Goal: Task Accomplishment & Management: Manage account settings

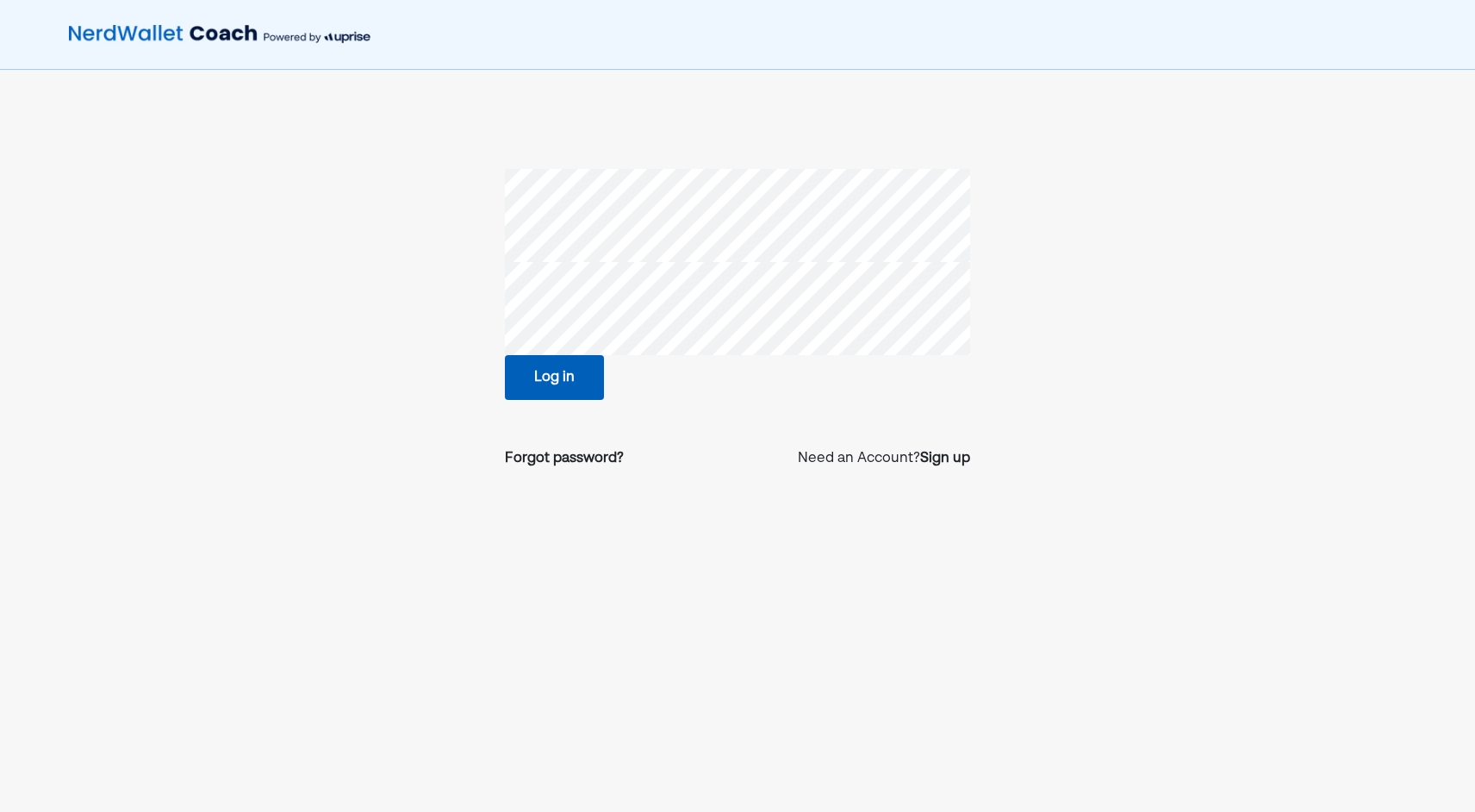
click at [518, 374] on button "Log in" at bounding box center [554, 377] width 99 height 45
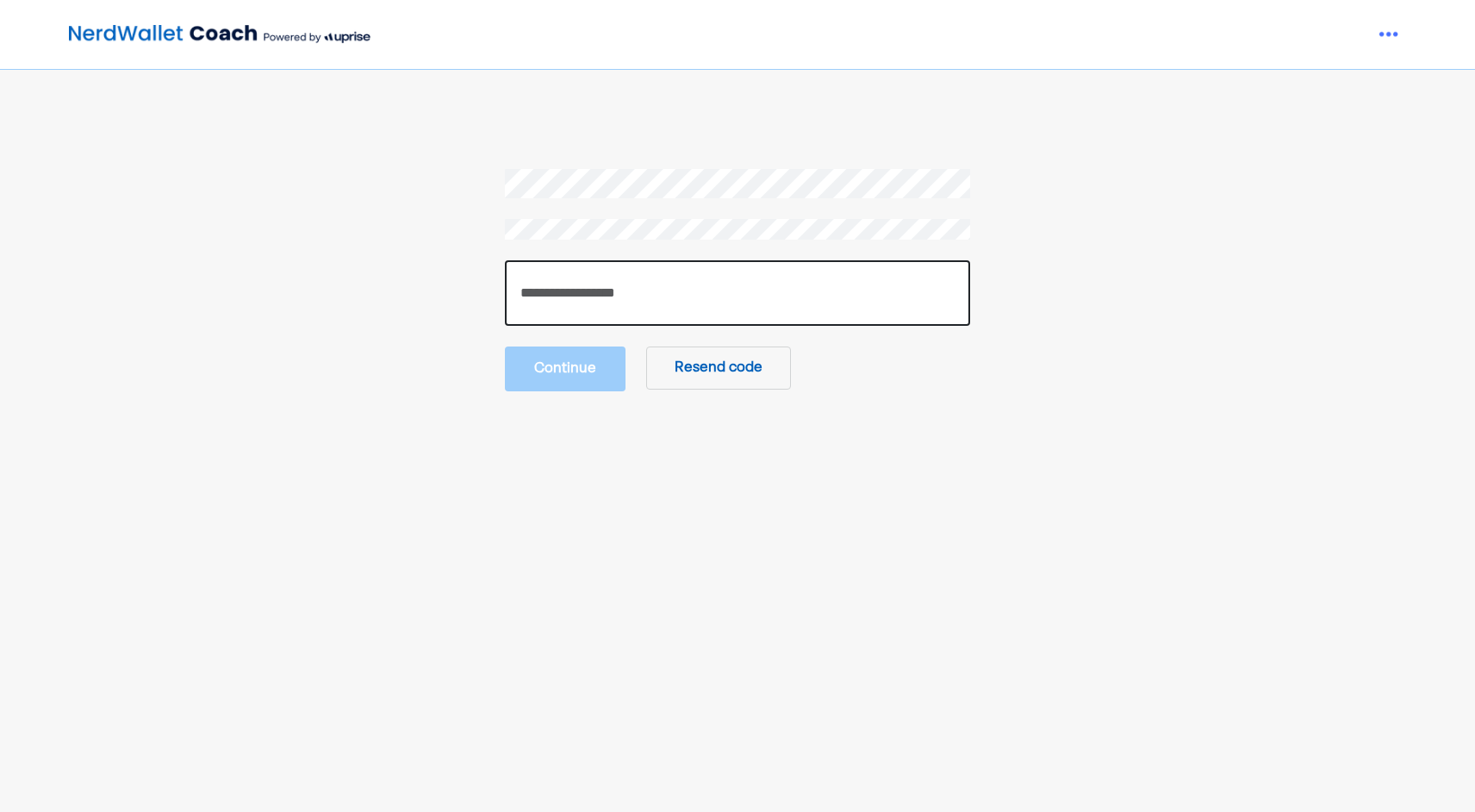
click at [531, 284] on input "number" at bounding box center [738, 294] width 465 height 66
click at [642, 271] on input "number" at bounding box center [738, 294] width 465 height 66
paste input "******"
type input "******"
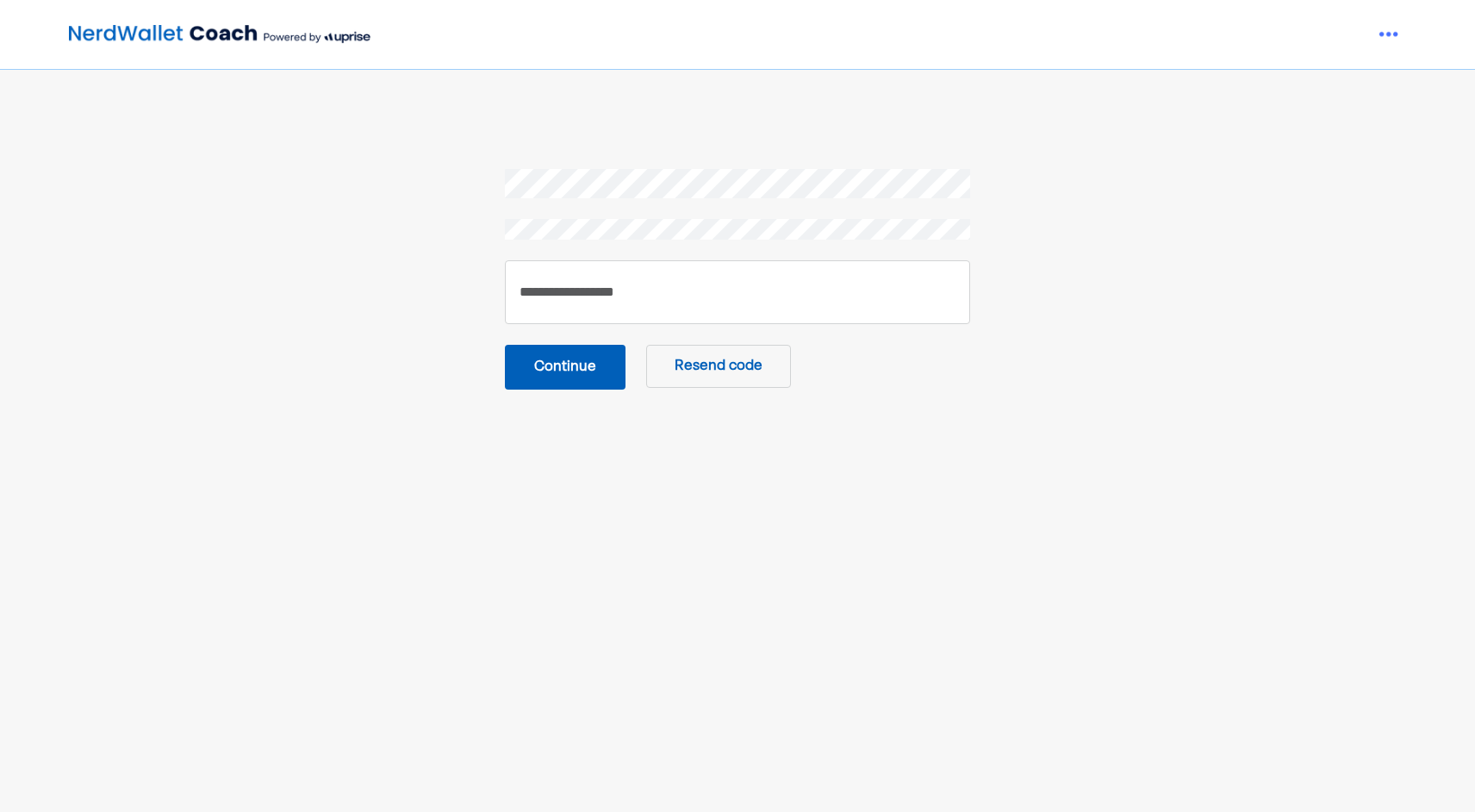
click at [547, 367] on button "Continue" at bounding box center [565, 367] width 120 height 45
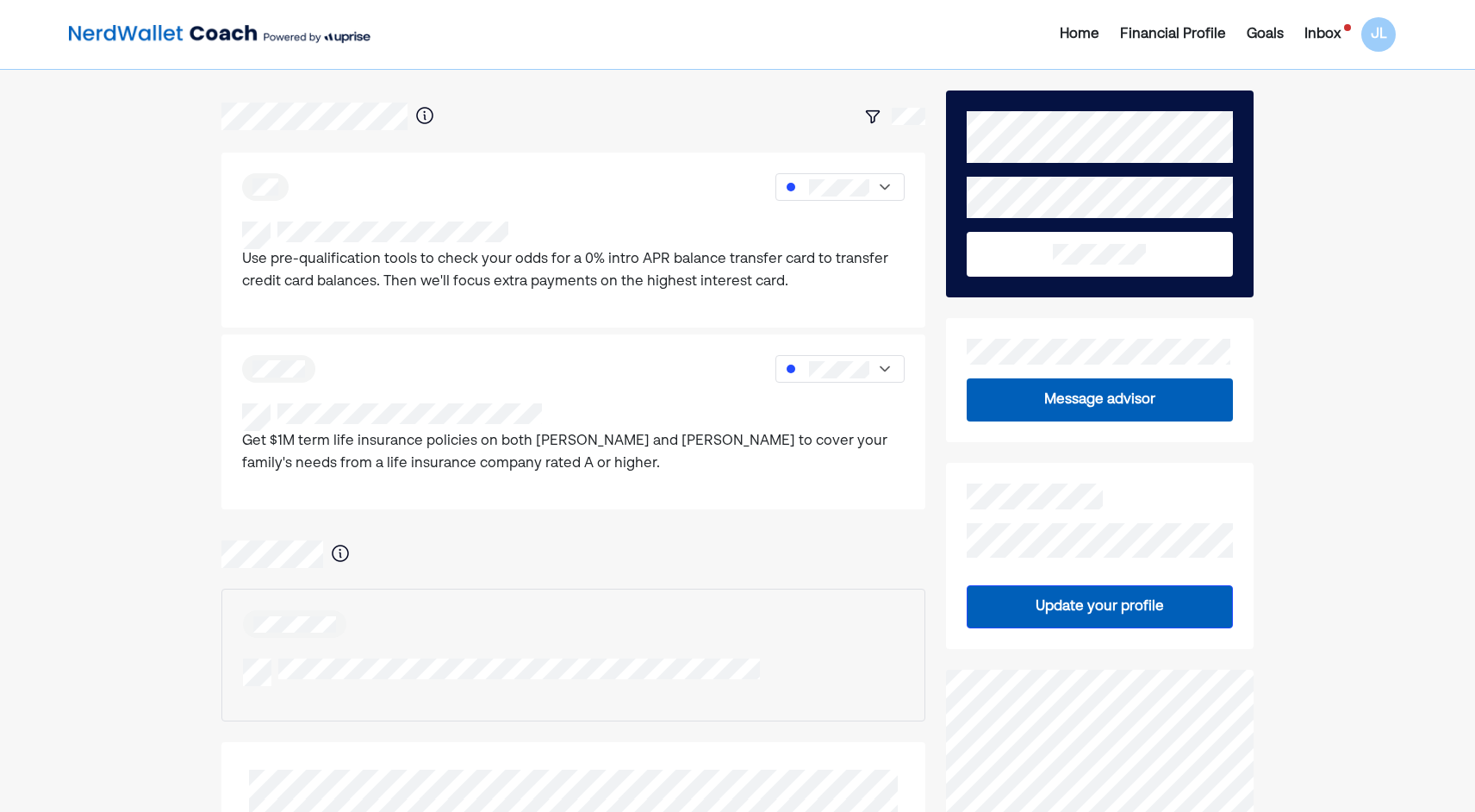
click at [1302, 35] on div "Inbox" at bounding box center [1323, 34] width 57 height 20
click at [1314, 34] on div "Inbox" at bounding box center [1322, 34] width 36 height 20
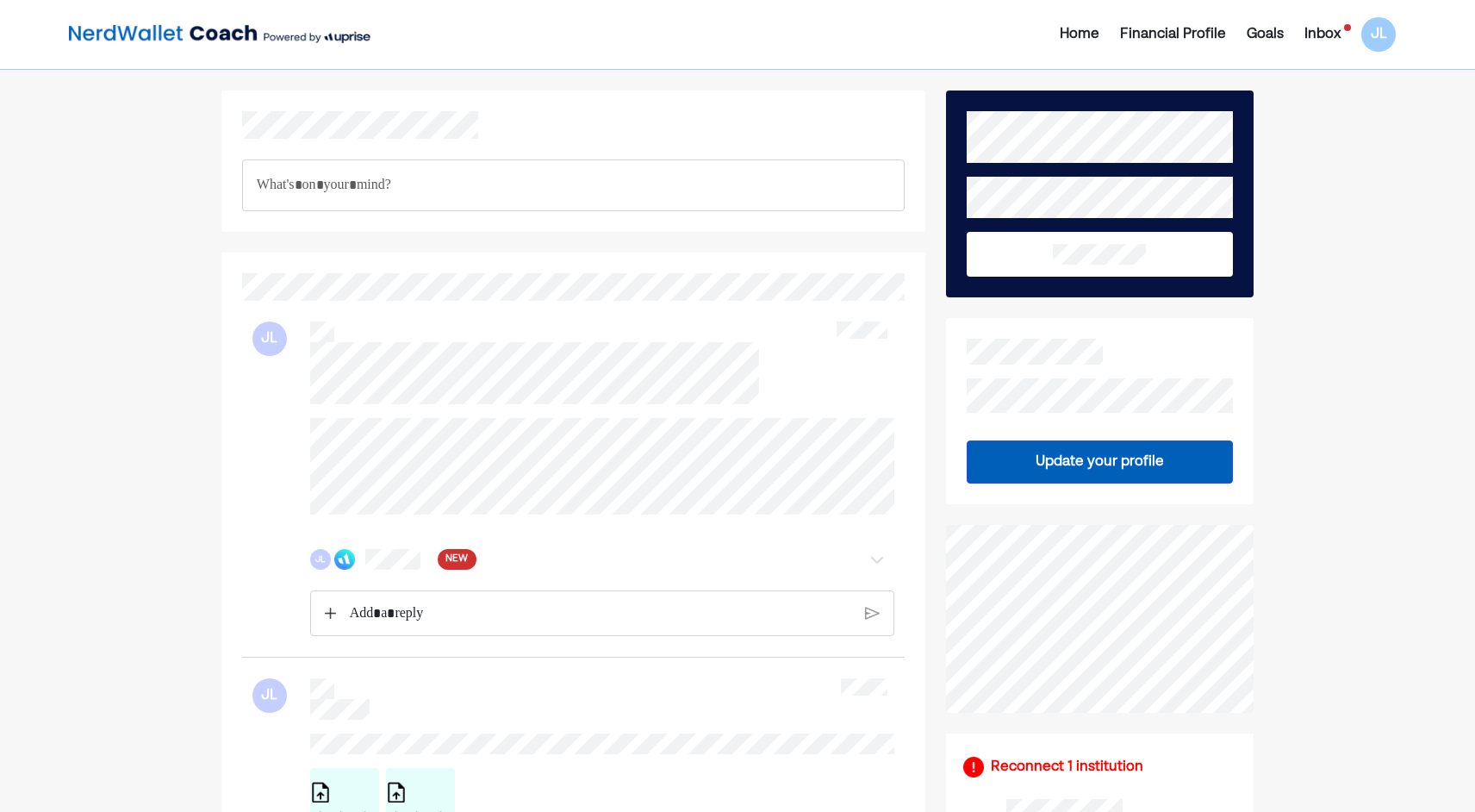
click at [426, 568] on div "JL NEW" at bounding box center [555, 558] width 490 height 20
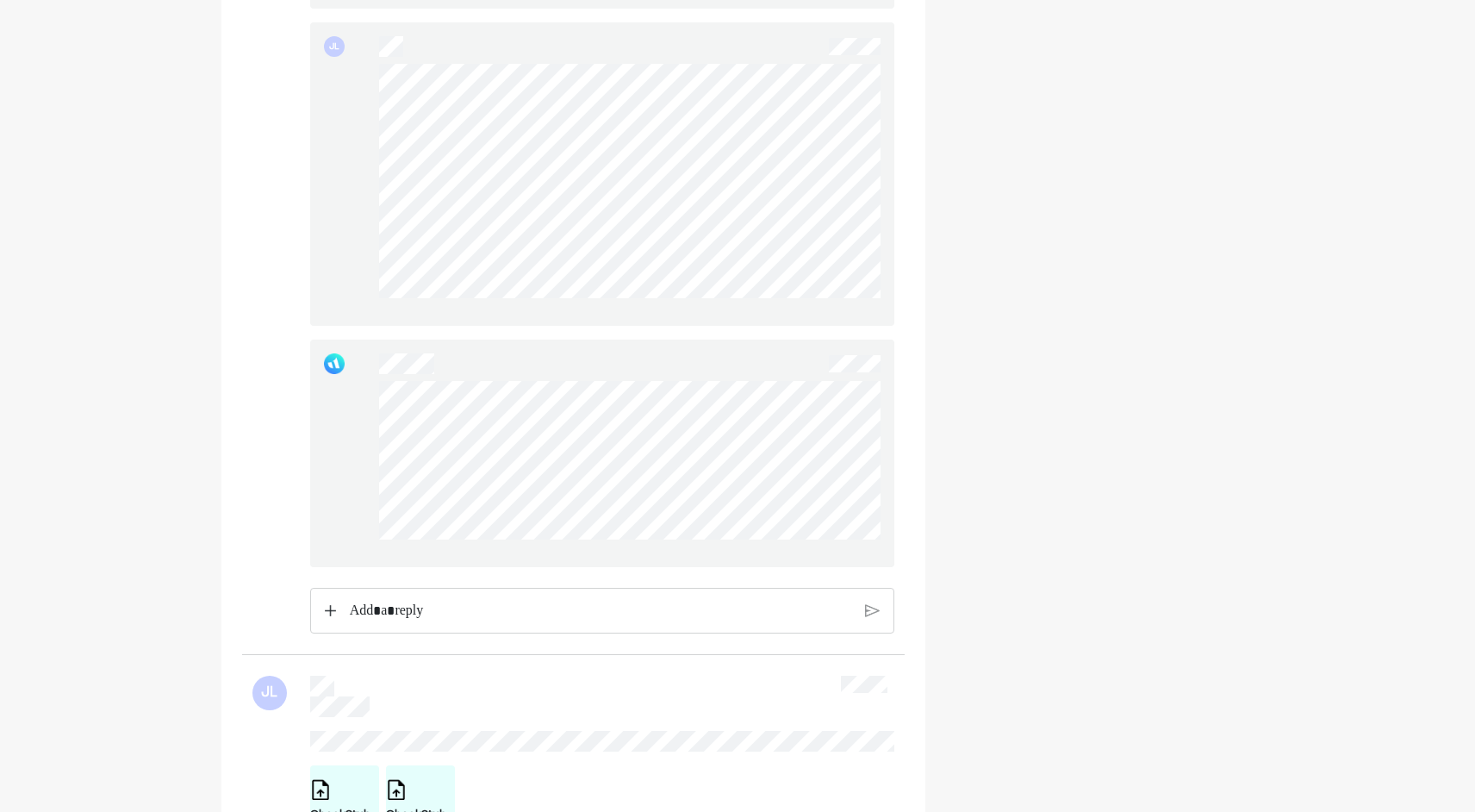
scroll to position [1723, 0]
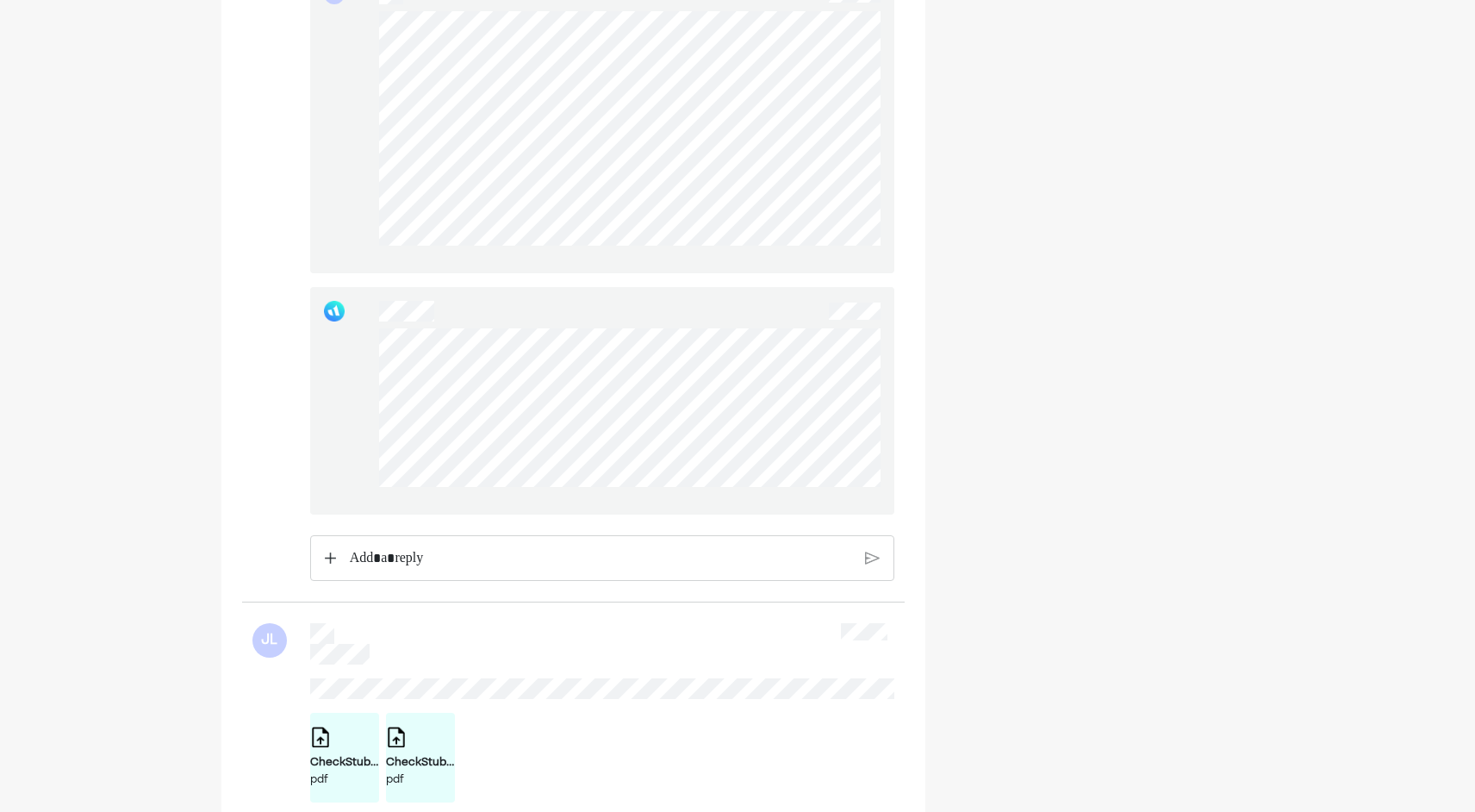
click at [636, 488] on div at bounding box center [602, 400] width 584 height 228
drag, startPoint x: 373, startPoint y: 340, endPoint x: 366, endPoint y: 347, distance: 9.9
click at [366, 347] on div at bounding box center [602, 400] width 584 height 228
click at [638, 494] on div at bounding box center [602, 400] width 584 height 228
drag, startPoint x: 372, startPoint y: 344, endPoint x: 641, endPoint y: 502, distance: 312.0
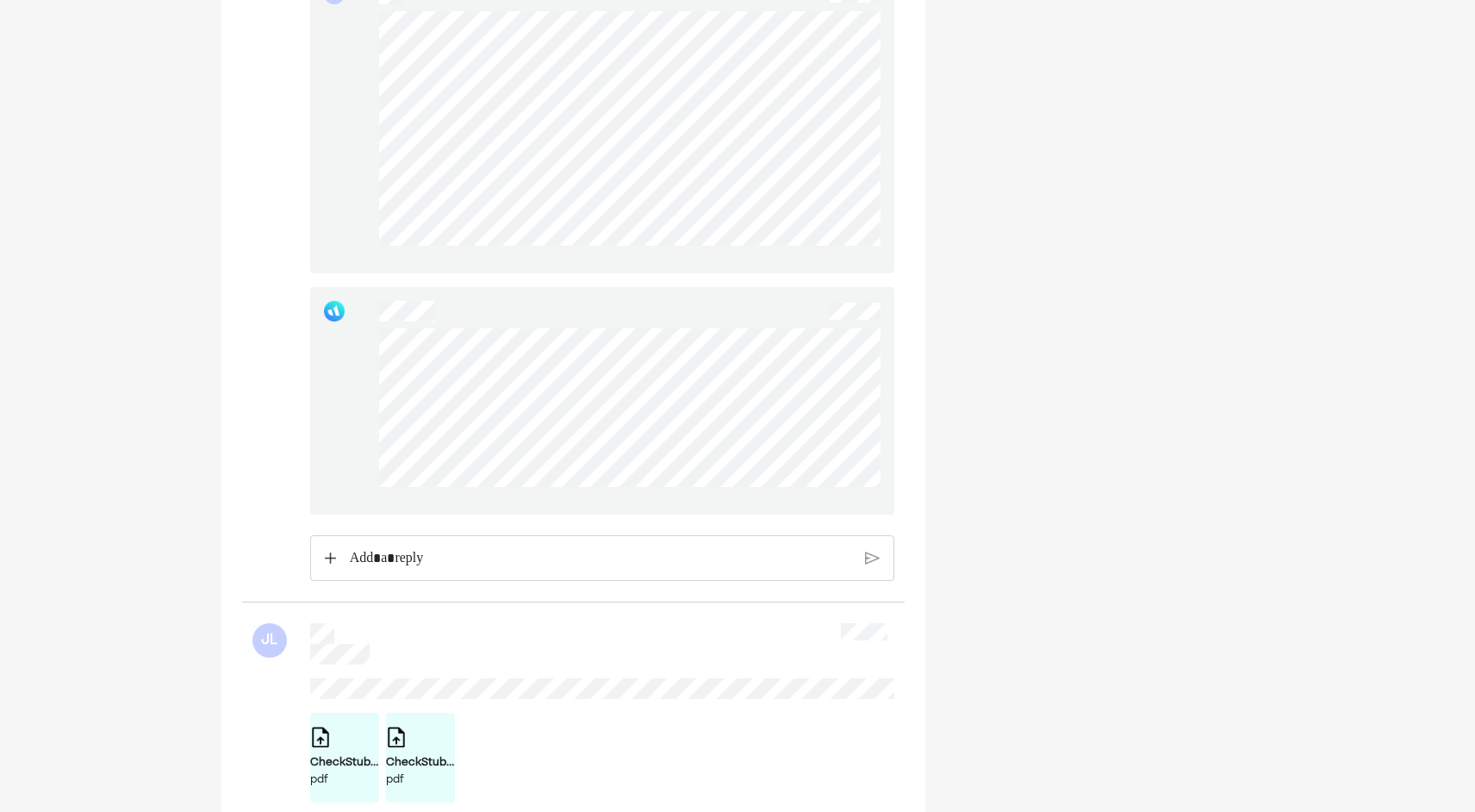
click at [638, 501] on div at bounding box center [629, 415] width 501 height 172
drag, startPoint x: 657, startPoint y: 503, endPoint x: 372, endPoint y: 348, distance: 324.4
click at [372, 348] on div at bounding box center [602, 400] width 584 height 228
click at [650, 500] on div at bounding box center [602, 400] width 584 height 228
drag, startPoint x: 372, startPoint y: 335, endPoint x: 373, endPoint y: 348, distance: 13.0
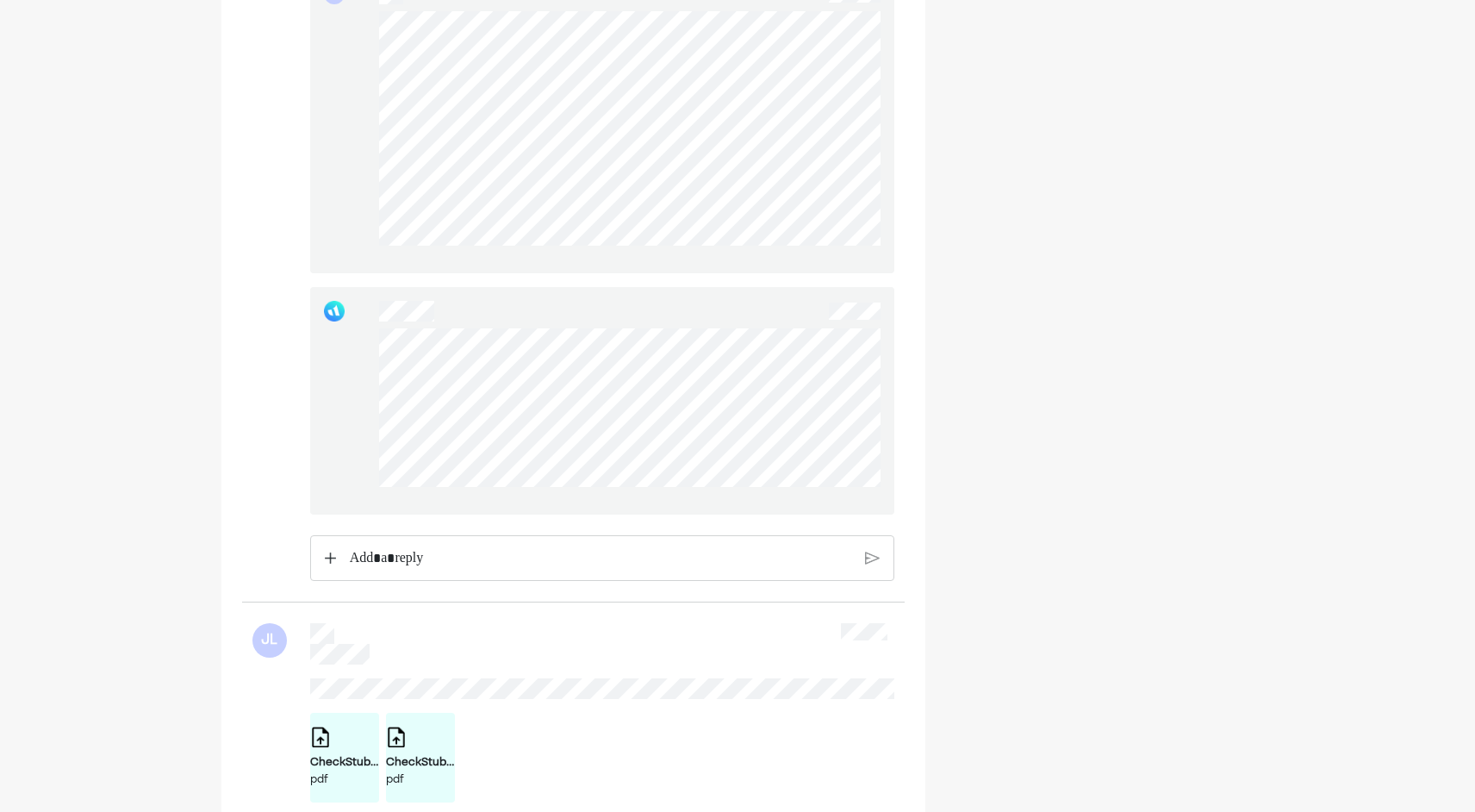
click at [373, 348] on div at bounding box center [602, 400] width 584 height 228
click at [657, 496] on div at bounding box center [602, 400] width 584 height 228
click at [371, 339] on div at bounding box center [602, 400] width 584 height 228
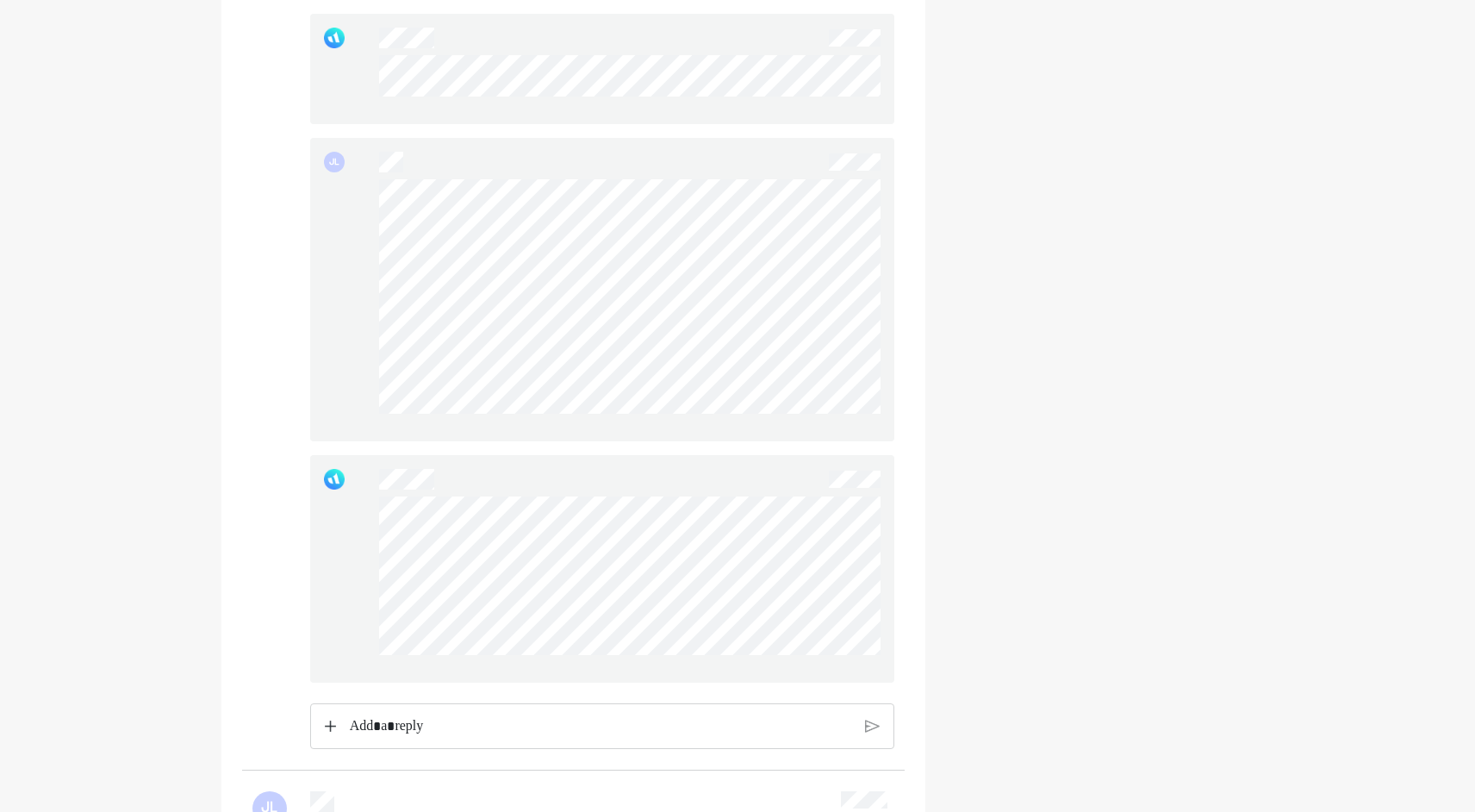
scroll to position [1551, 0]
click at [351, 292] on div "JL" at bounding box center [602, 294] width 584 height 303
click at [354, 292] on div "JL" at bounding box center [602, 294] width 584 height 303
drag, startPoint x: 366, startPoint y: 286, endPoint x: 841, endPoint y: 436, distance: 498.1
click at [841, 436] on div "JL" at bounding box center [602, 294] width 584 height 303
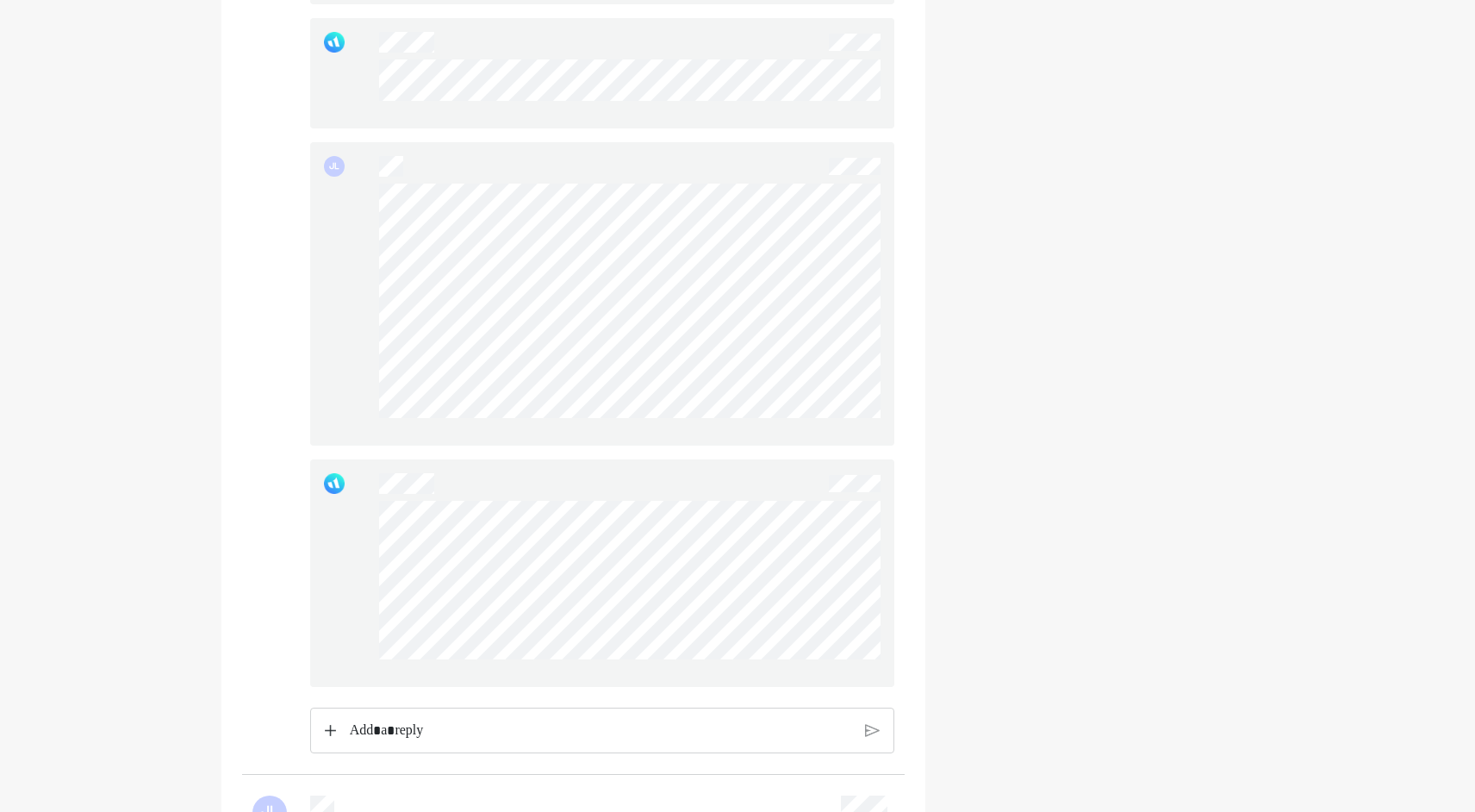
drag, startPoint x: 841, startPoint y: 436, endPoint x: 817, endPoint y: 448, distance: 26.8
click at [817, 446] on div "JL" at bounding box center [602, 294] width 584 height 303
click at [329, 296] on div "JL" at bounding box center [602, 294] width 584 height 303
click at [334, 296] on div "JL" at bounding box center [602, 294] width 584 height 303
drag, startPoint x: 341, startPoint y: 287, endPoint x: 853, endPoint y: 439, distance: 534.1
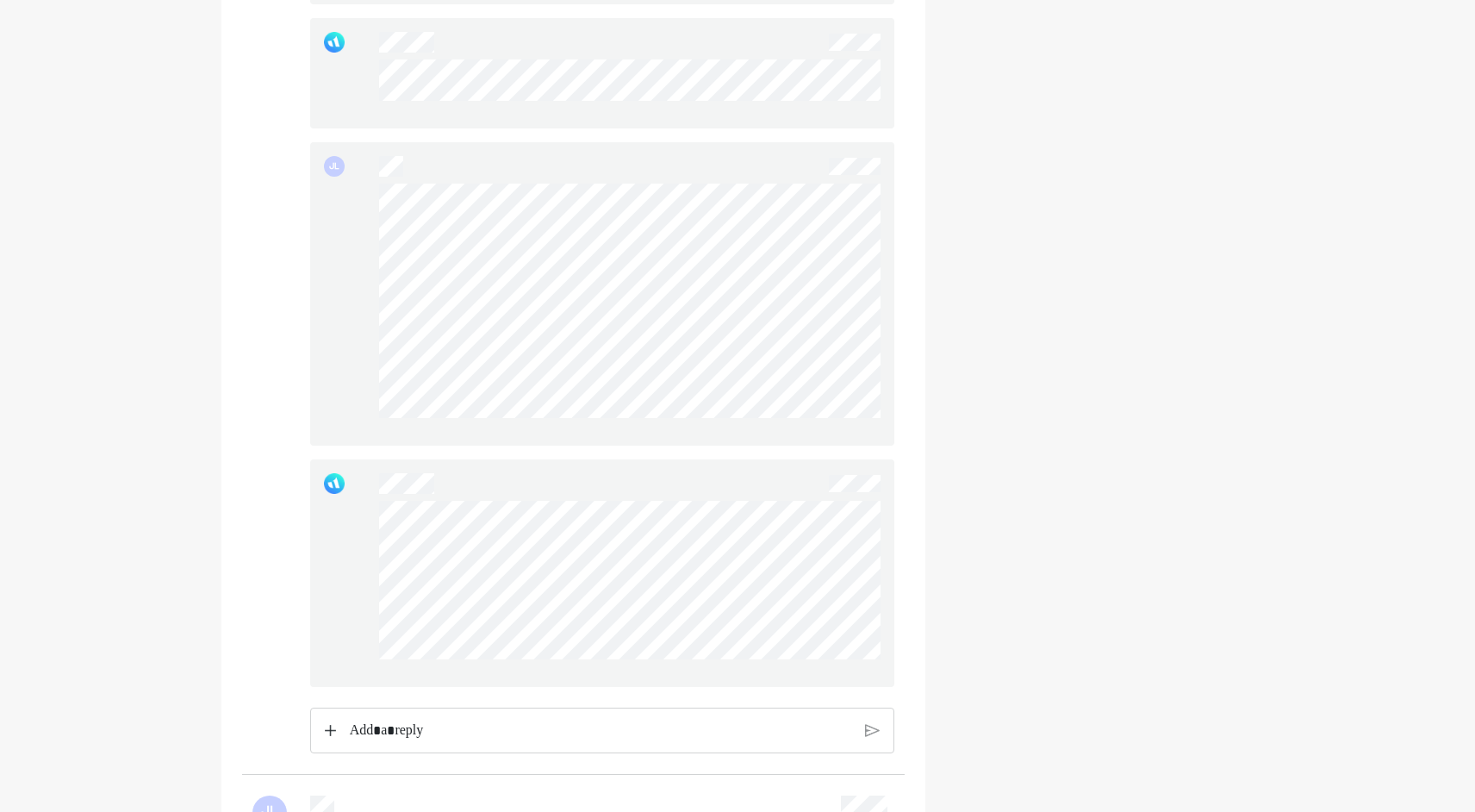
click at [853, 439] on div "JL" at bounding box center [602, 294] width 584 height 303
drag, startPoint x: 853, startPoint y: 439, endPoint x: 840, endPoint y: 449, distance: 16.4
click at [843, 446] on div "JL" at bounding box center [602, 294] width 584 height 303
drag, startPoint x: 779, startPoint y: 431, endPoint x: 351, endPoint y: 276, distance: 455.2
click at [351, 276] on div "JL" at bounding box center [602, 294] width 584 height 303
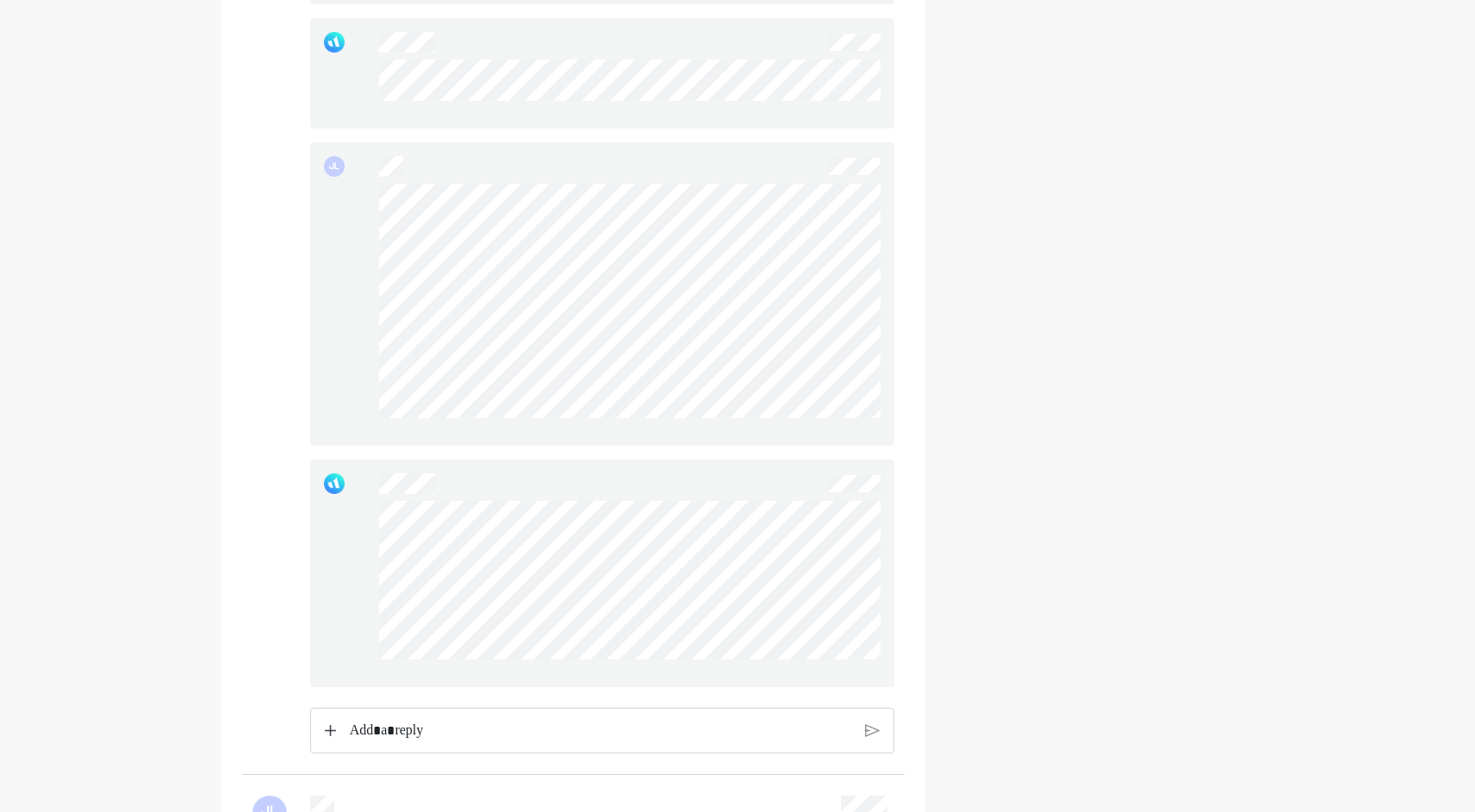
drag, startPoint x: 373, startPoint y: 286, endPoint x: 831, endPoint y: 435, distance: 481.6
click at [831, 435] on div "JL" at bounding box center [602, 294] width 584 height 303
click at [831, 431] on div at bounding box center [629, 307] width 501 height 248
click at [354, 286] on div "JL" at bounding box center [602, 294] width 584 height 303
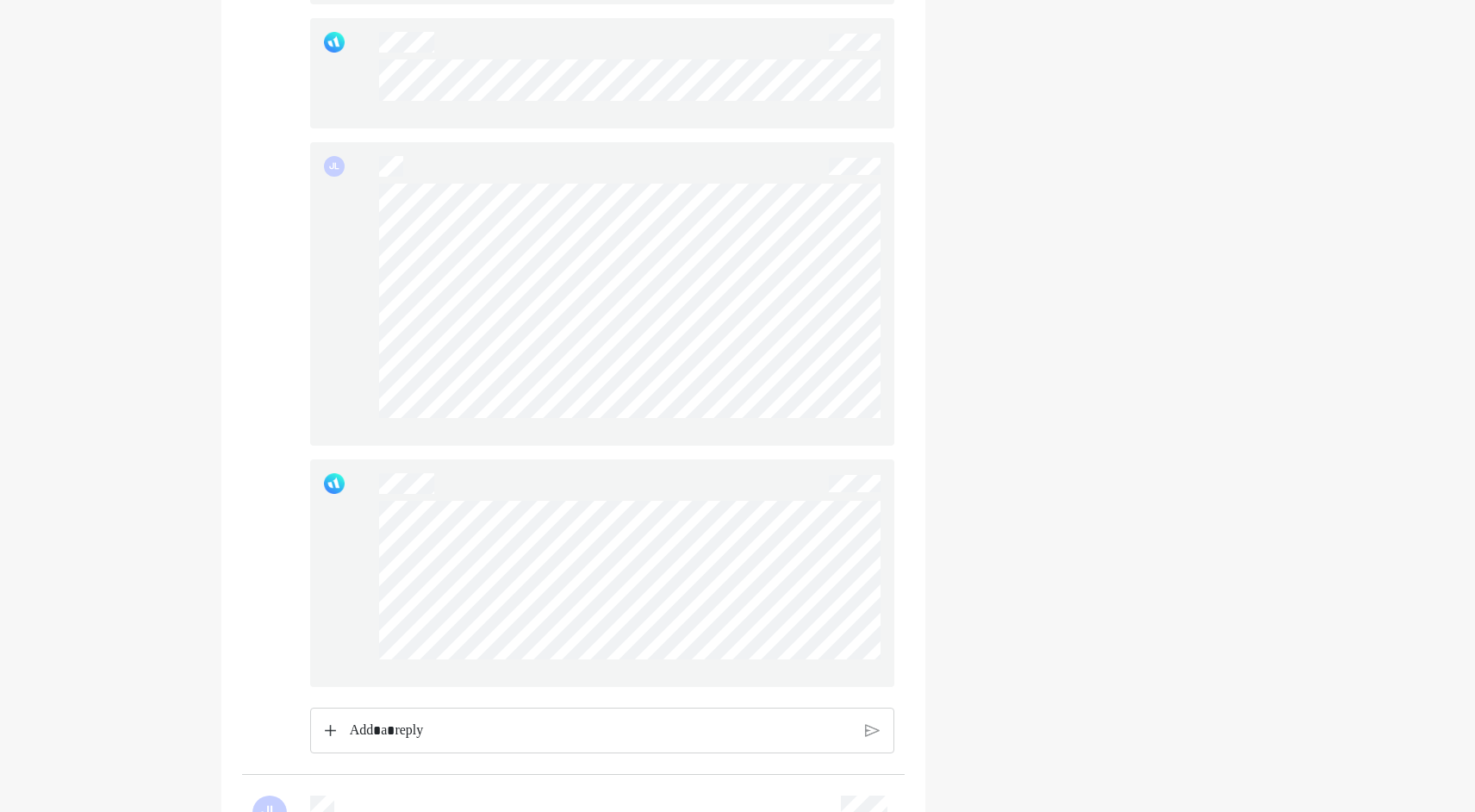
drag, startPoint x: 375, startPoint y: 289, endPoint x: 925, endPoint y: 451, distance: 573.4
drag, startPoint x: 925, startPoint y: 451, endPoint x: 844, endPoint y: 442, distance: 81.5
click at [865, 446] on div "JL" at bounding box center [602, 294] width 584 height 303
click at [330, 292] on div "JL" at bounding box center [602, 294] width 584 height 303
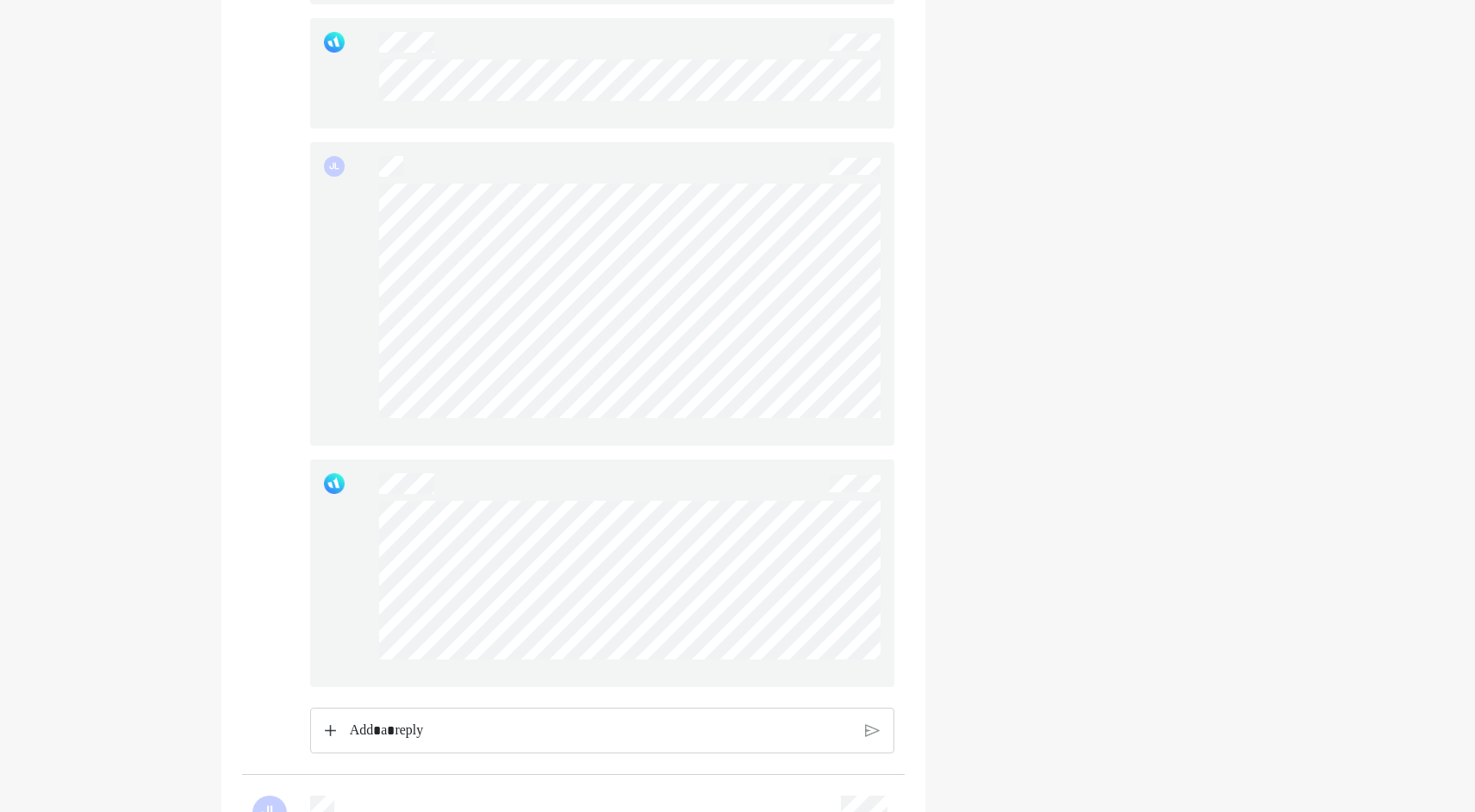
drag, startPoint x: 330, startPoint y: 292, endPoint x: 338, endPoint y: 299, distance: 10.6
click at [338, 299] on div "JL" at bounding box center [602, 294] width 584 height 303
drag, startPoint x: 346, startPoint y: 284, endPoint x: 860, endPoint y: 446, distance: 538.9
click at [860, 446] on div "JL" at bounding box center [602, 294] width 584 height 303
drag, startPoint x: 860, startPoint y: 446, endPoint x: 825, endPoint y: 451, distance: 35.4
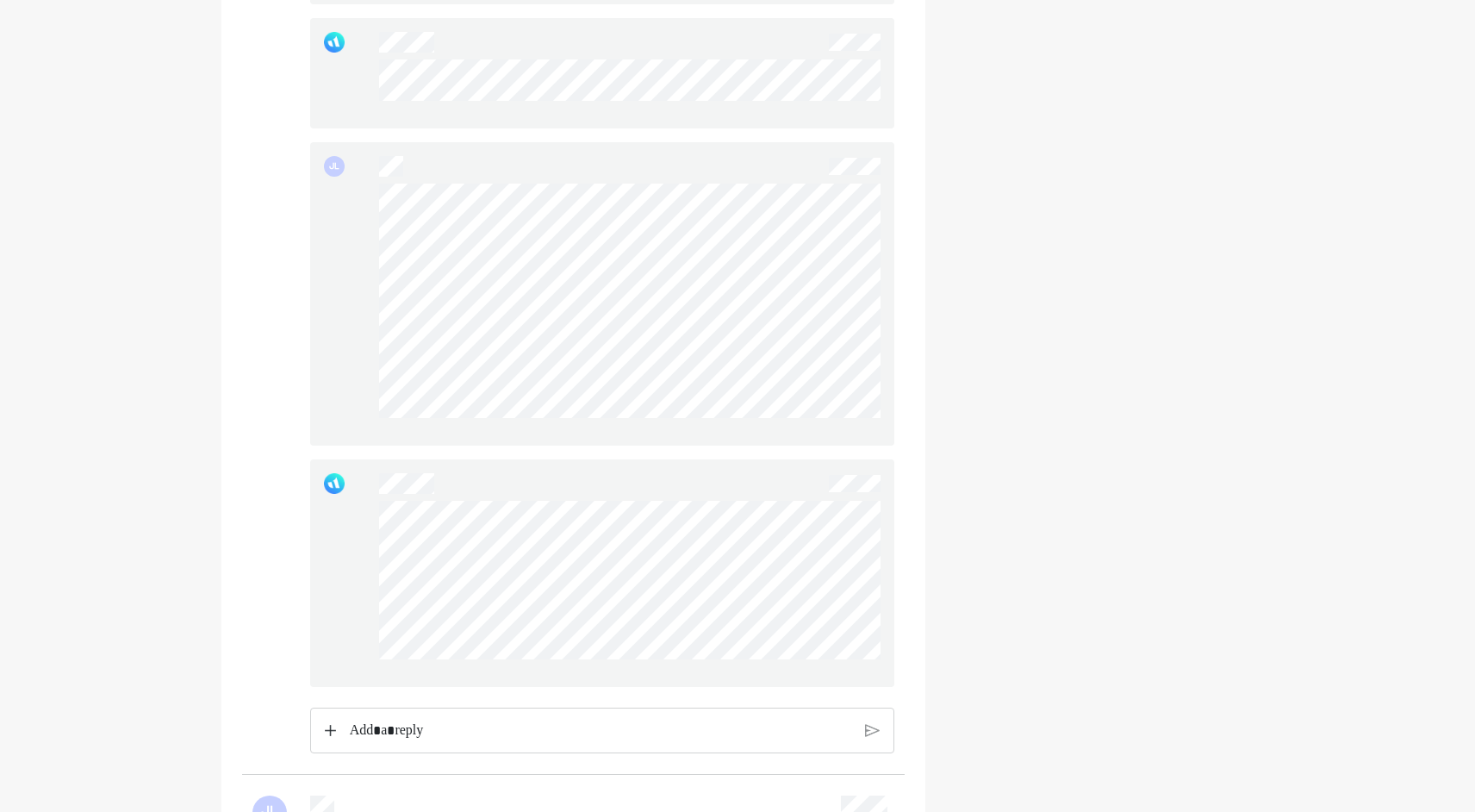
click at [829, 446] on div "JL" at bounding box center [602, 294] width 584 height 303
drag, startPoint x: 361, startPoint y: 510, endPoint x: 680, endPoint y: 672, distance: 357.8
click at [680, 672] on div at bounding box center [602, 573] width 584 height 228
click at [739, 672] on div at bounding box center [629, 587] width 501 height 172
click at [529, 741] on p "Rich Text Editor. Editing area: main" at bounding box center [600, 730] width 503 height 22
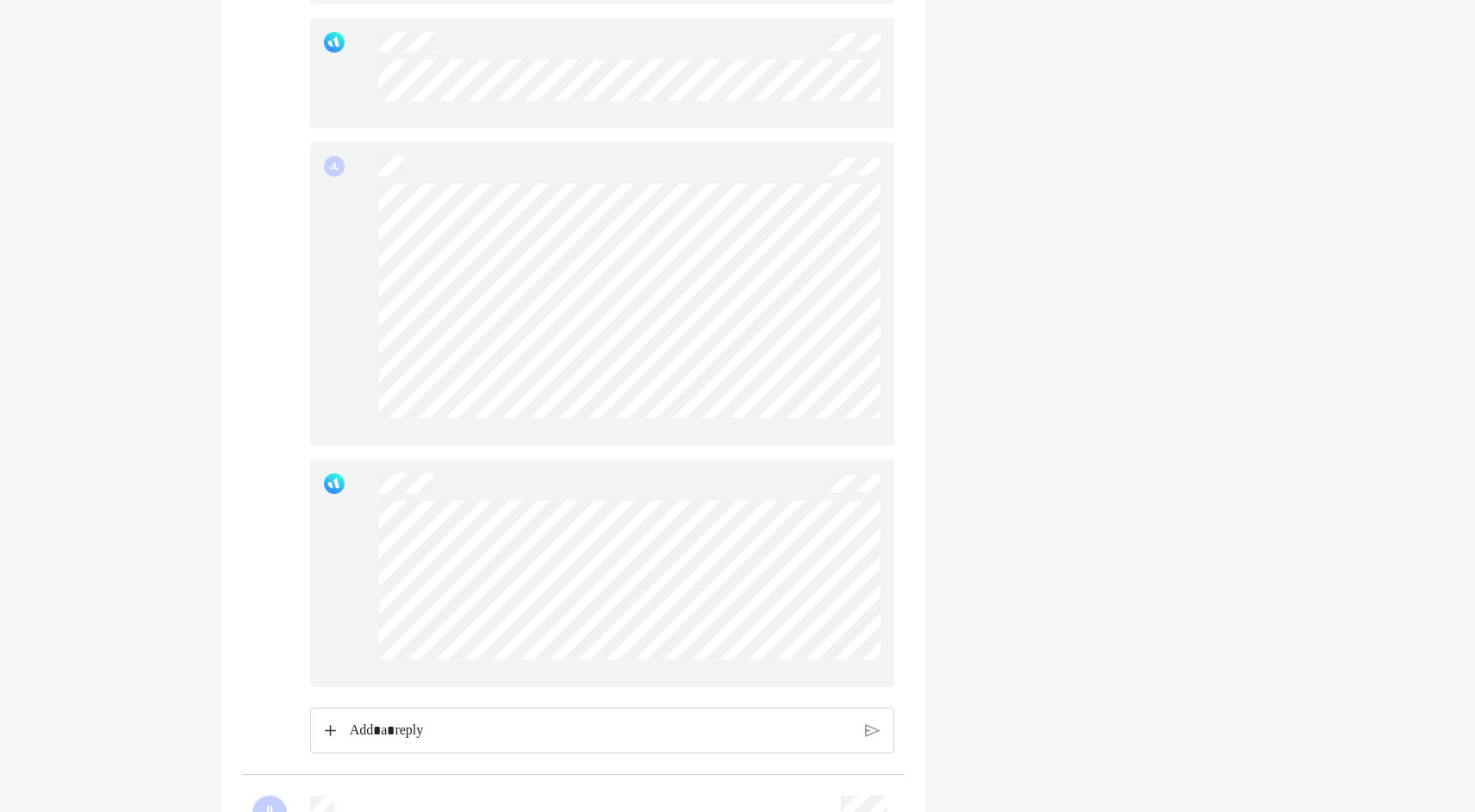
click at [410, 742] on p "Rich Text Editor. Editing area: main" at bounding box center [601, 730] width 502 height 22
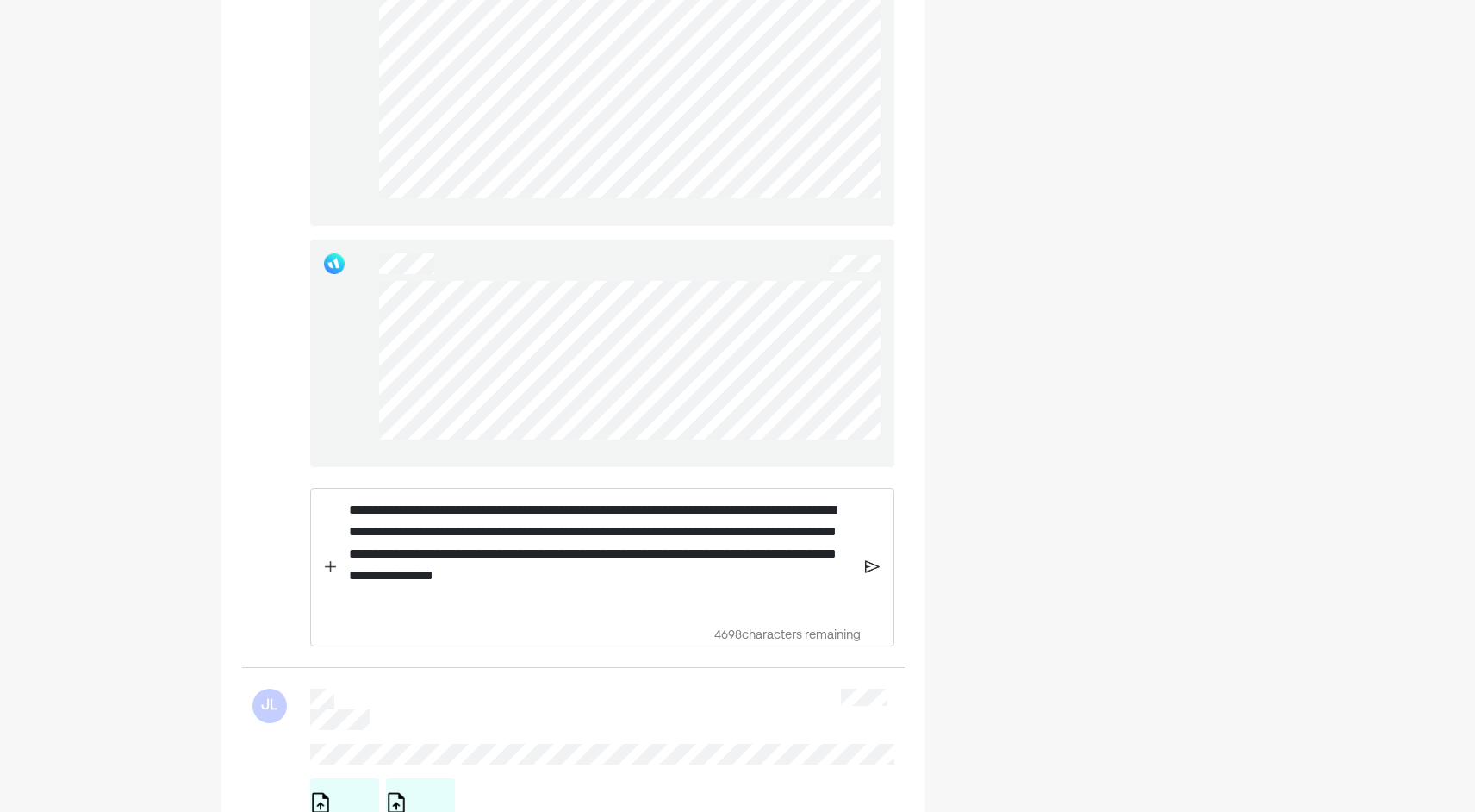
scroll to position [1830, 0]
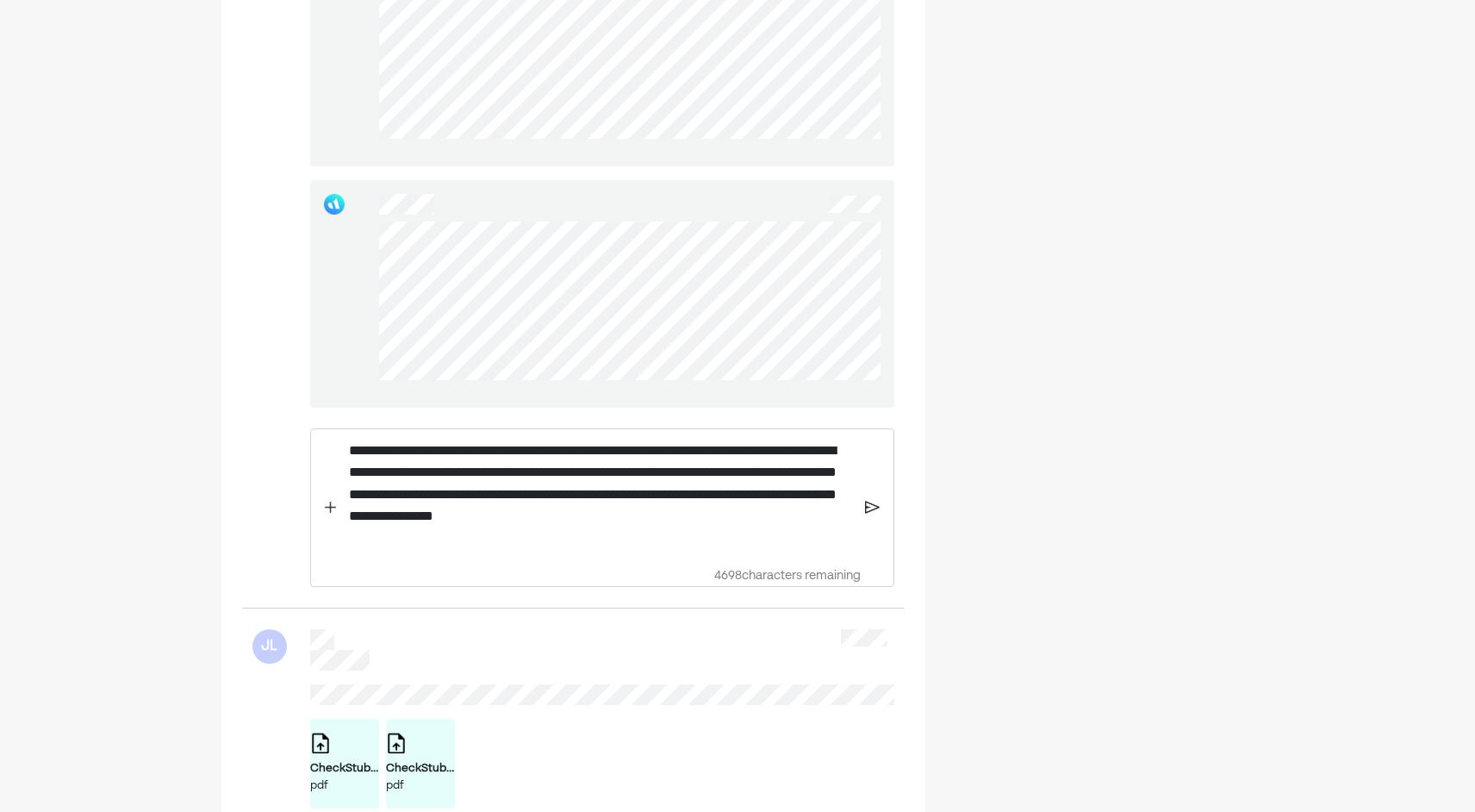
click at [878, 515] on img at bounding box center [872, 508] width 15 height 16
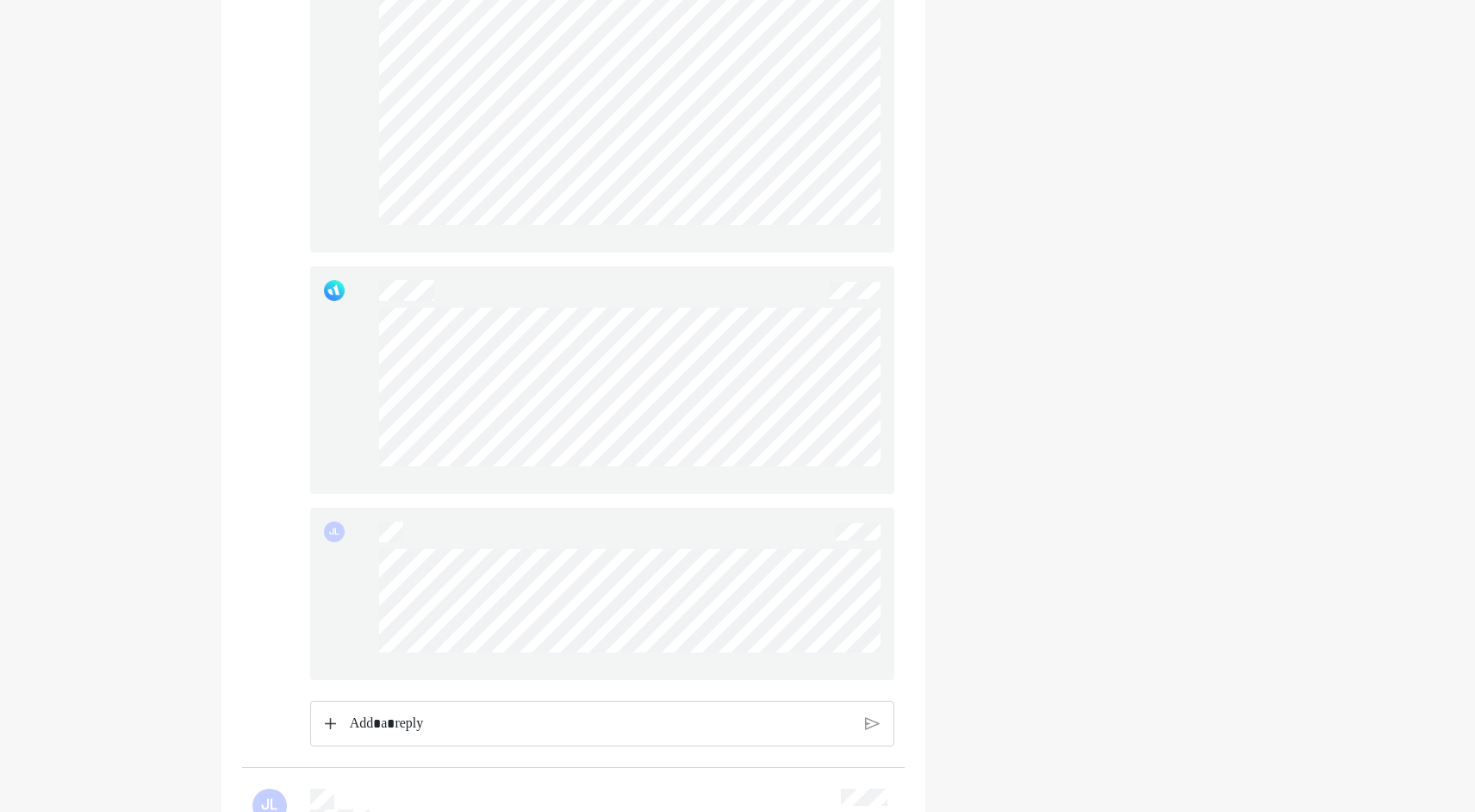
scroll to position [1658, 0]
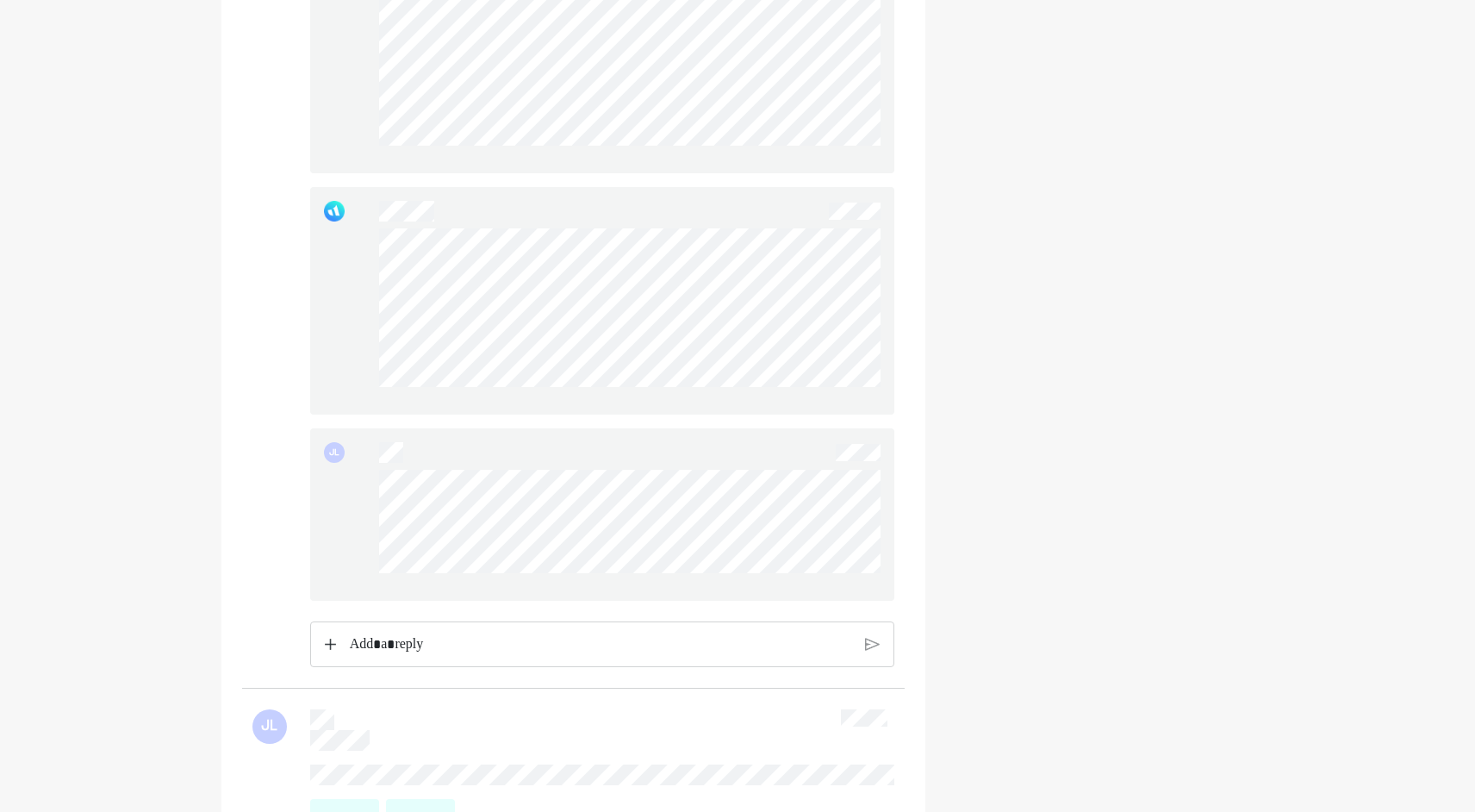
scroll to position [1744, 0]
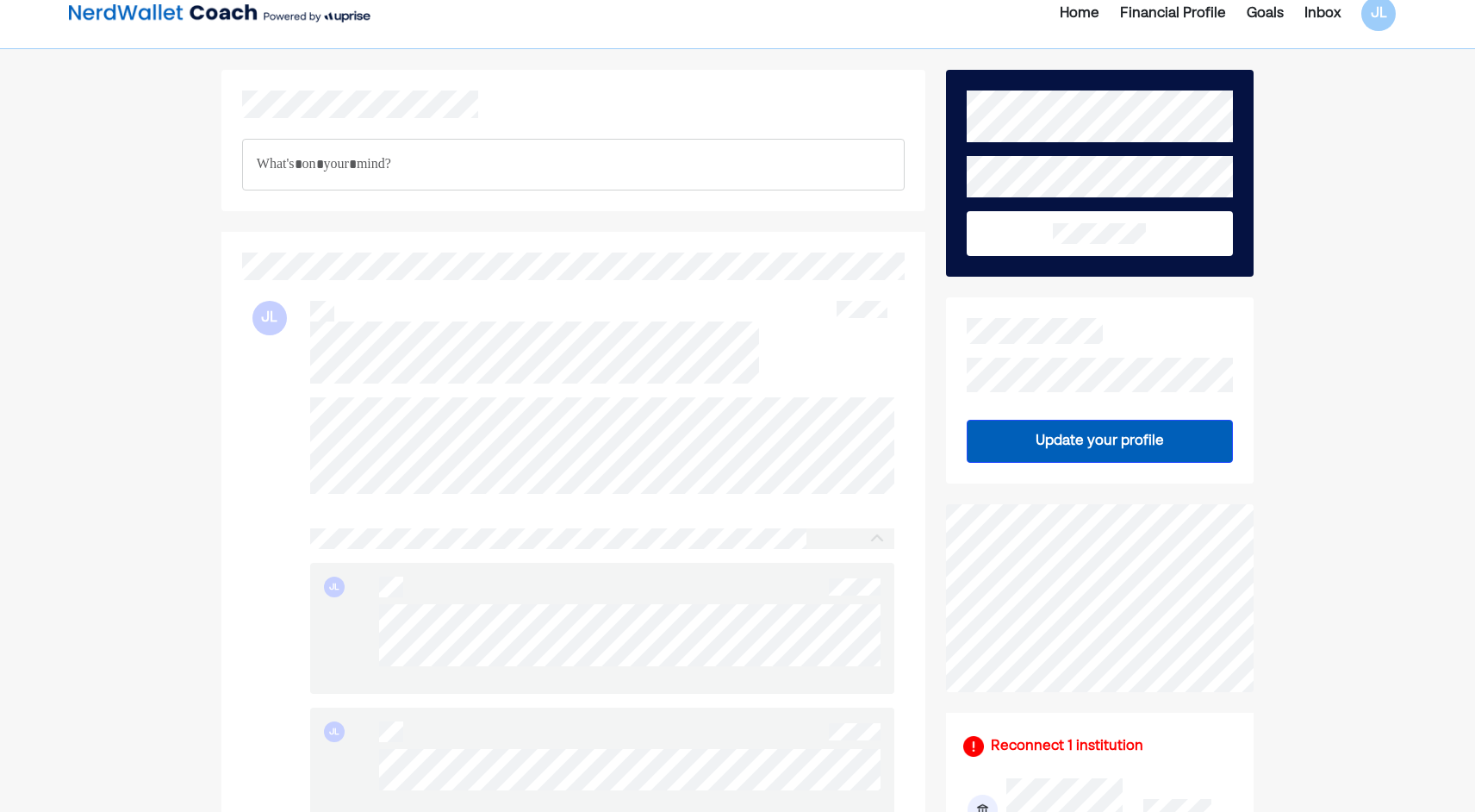
scroll to position [0, 0]
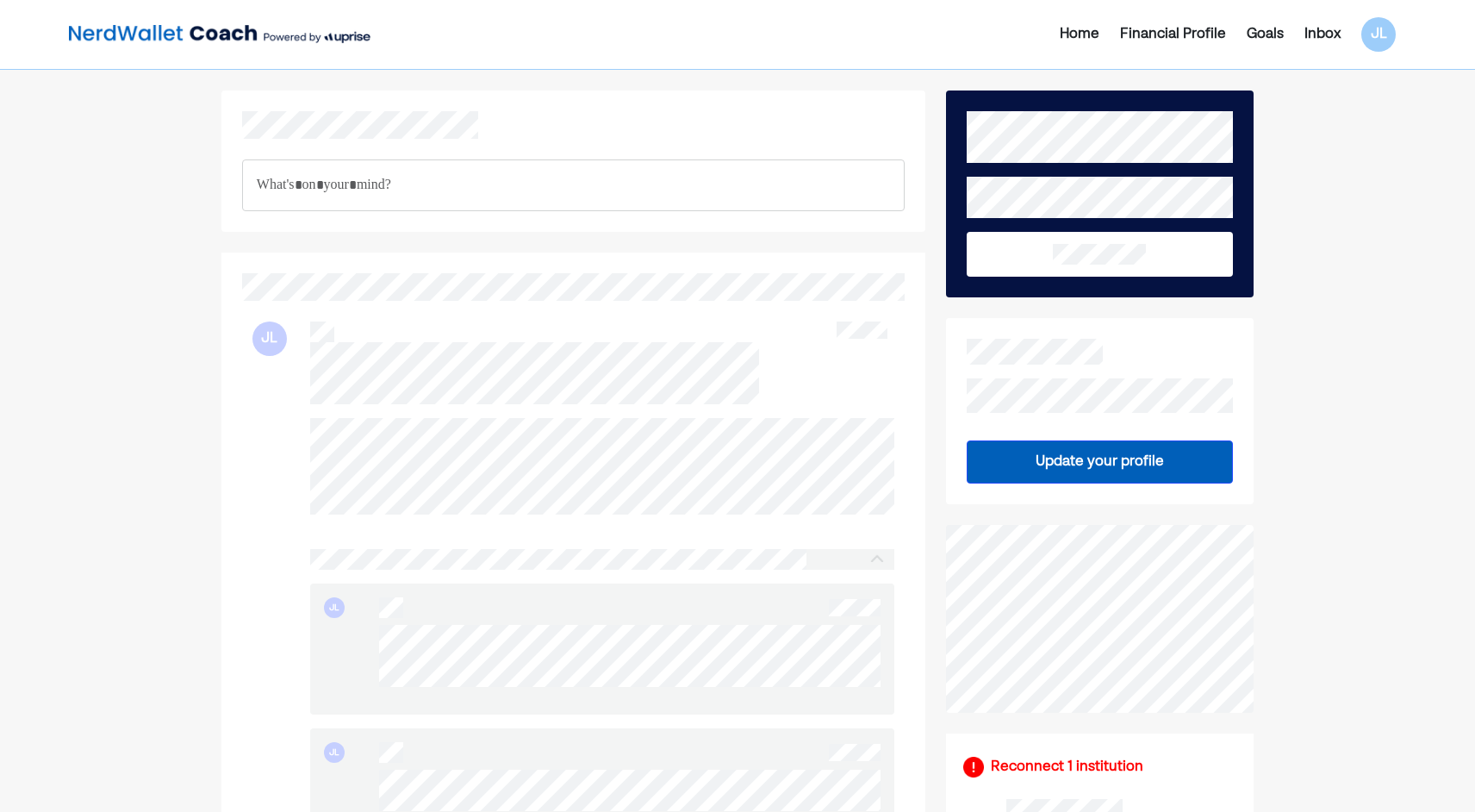
click at [129, 23] on img at bounding box center [219, 35] width 301 height 35
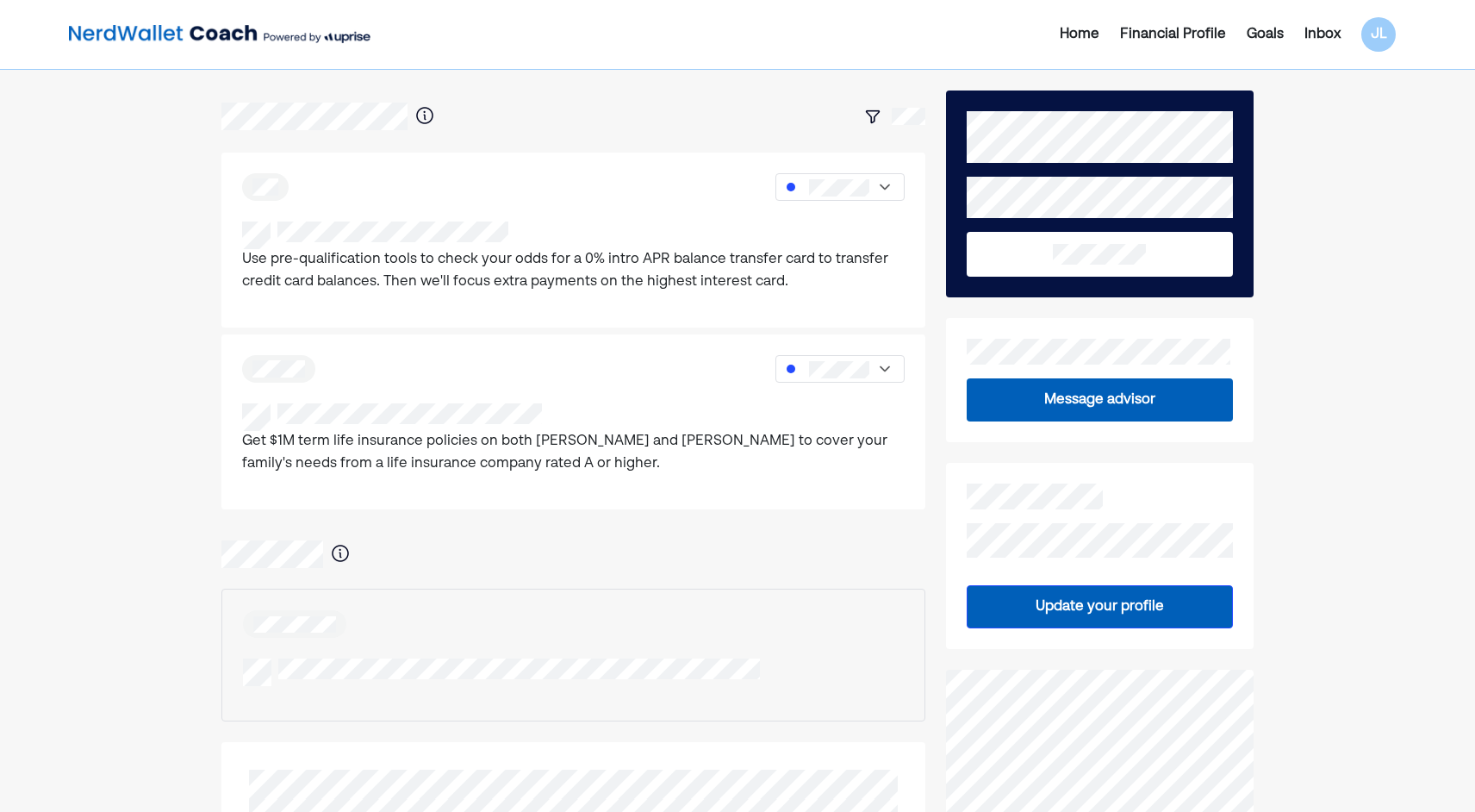
click at [207, 230] on div "Home Financial Profile Goals Inbox JL Use pre-qualification tools to check your…" at bounding box center [738, 760] width 1475 height 1520
click at [162, 303] on div "Home Financial Profile Goals Inbox JL Use pre-qualification tools to check your…" at bounding box center [738, 760] width 1475 height 1520
